Goal: Find specific page/section: Find specific page/section

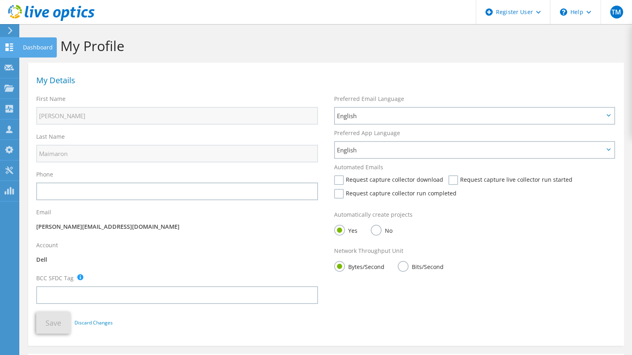
click at [6, 50] on use at bounding box center [10, 47] width 8 height 8
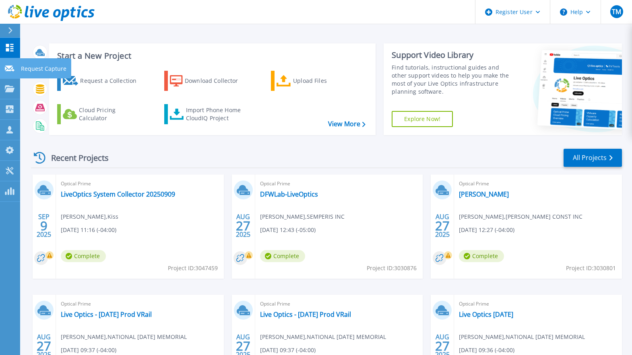
click at [10, 72] on link "Request Capture Request Capture" at bounding box center [10, 68] width 20 height 21
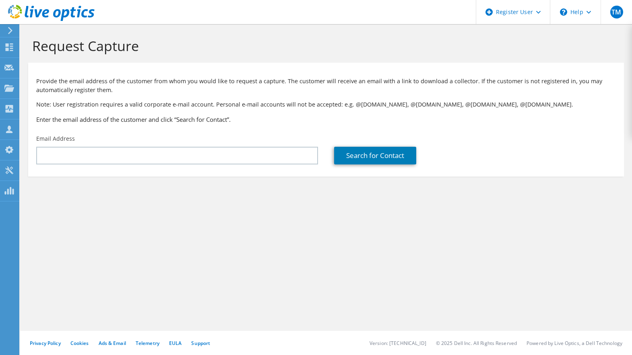
click at [9, 89] on use at bounding box center [9, 88] width 10 height 7
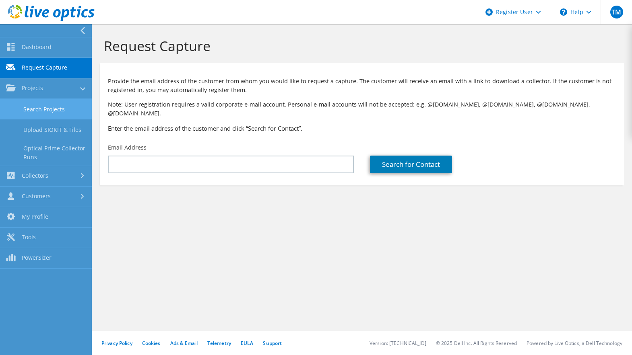
click at [23, 110] on link "Search Projects" at bounding box center [46, 109] width 92 height 21
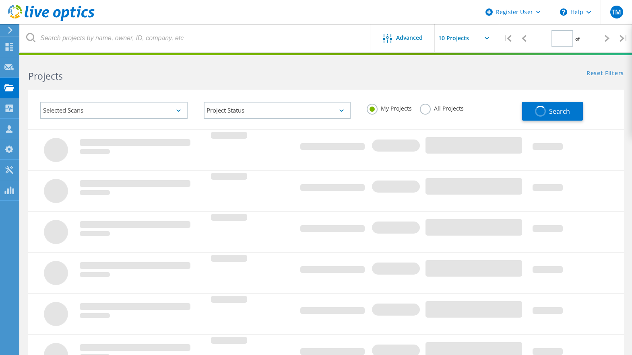
type input "1"
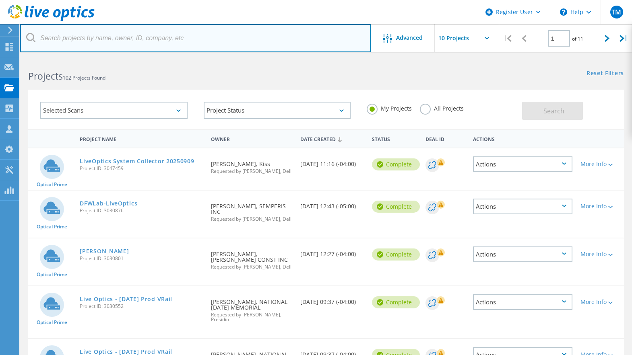
click at [176, 41] on input "text" at bounding box center [195, 38] width 351 height 28
paste input "Perfume Worldwide’s"
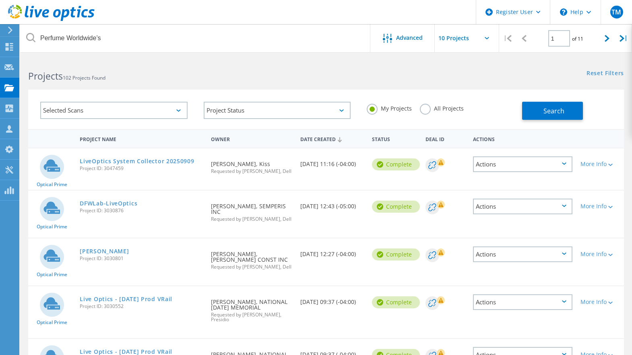
drag, startPoint x: 425, startPoint y: 108, endPoint x: 452, endPoint y: 107, distance: 27.8
click at [425, 108] on label "All Projects" at bounding box center [442, 108] width 44 height 8
click at [0, 0] on input "All Projects" at bounding box center [0, 0] width 0 height 0
drag, startPoint x: 591, startPoint y: 109, endPoint x: 566, endPoint y: 111, distance: 25.4
click at [591, 110] on div "Search" at bounding box center [571, 107] width 98 height 26
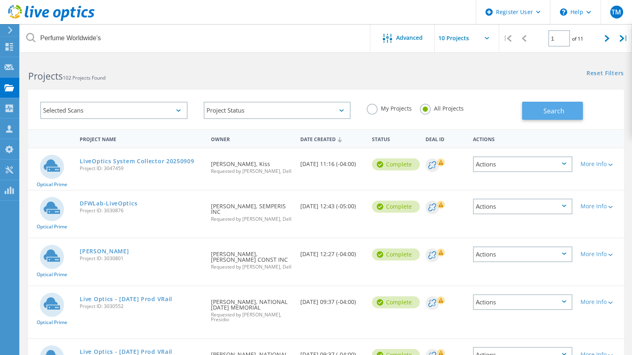
click at [565, 111] on button "Search" at bounding box center [552, 111] width 61 height 18
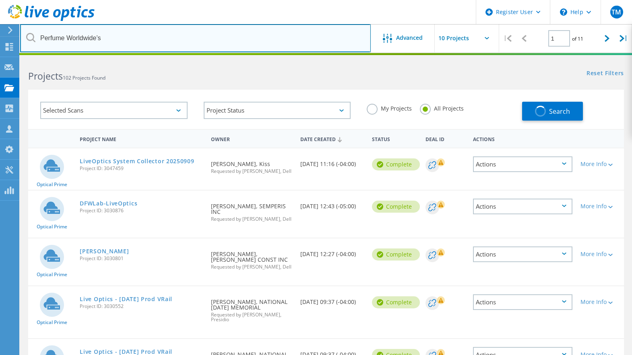
click at [105, 37] on input "Perfume Worldwide’s" at bounding box center [195, 38] width 351 height 28
type input "Perfume Worldwide"
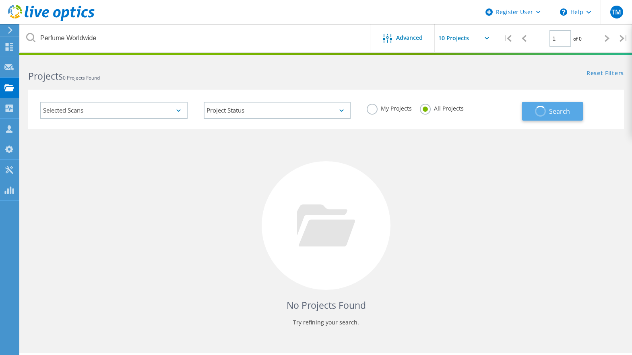
click at [539, 110] on span "button" at bounding box center [540, 111] width 11 height 11
